Goal: Obtain resource: Download file/media

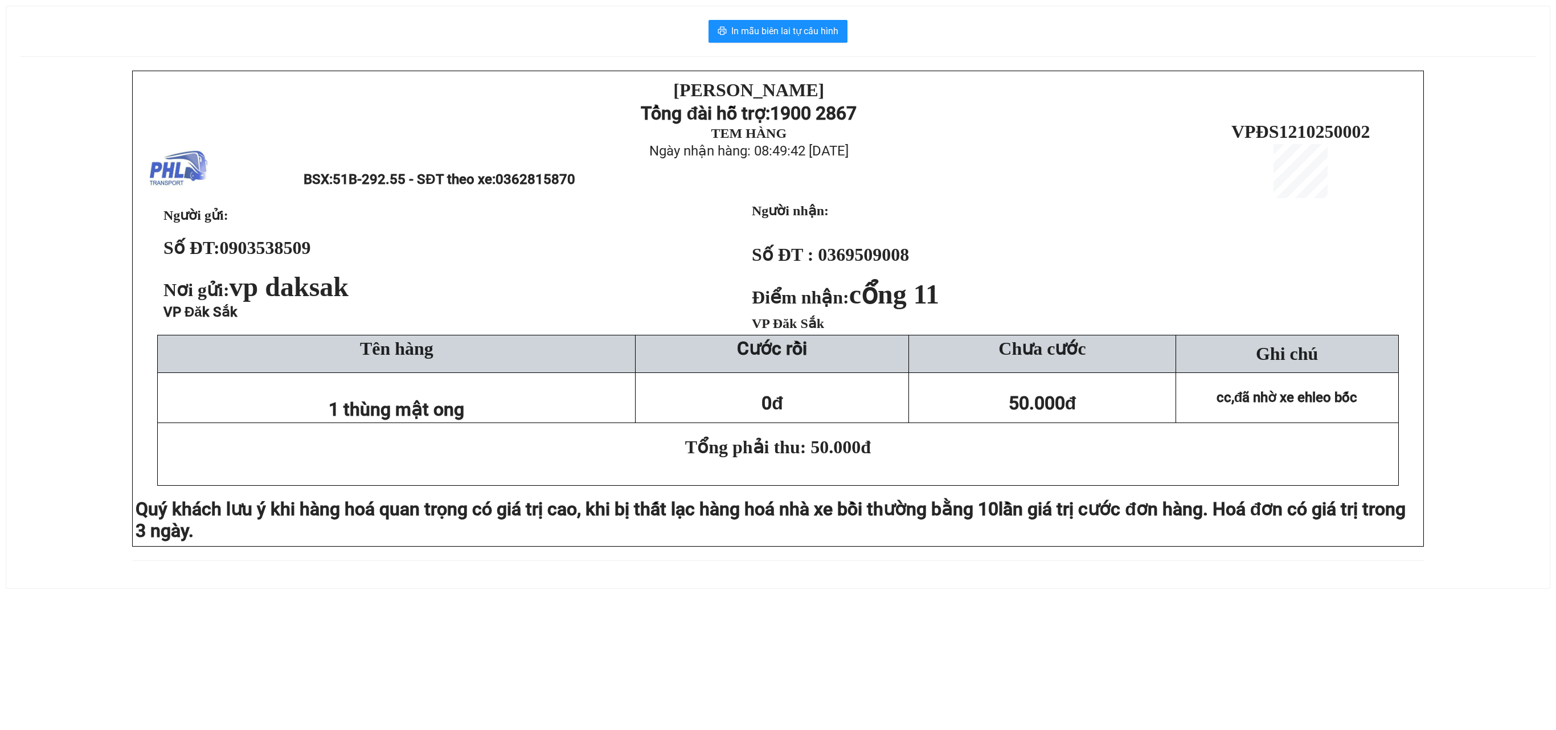
click at [794, 44] on div "In mẫu biên lai tự cấu hình [PERSON_NAME][DEMOGRAPHIC_DATA] Tổng đài hỗ trợ: 19…" at bounding box center [778, 297] width 1544 height 582
click at [807, 38] on span "In mẫu biên lai tự cấu hình" at bounding box center [784, 31] width 107 height 14
